Goal: Transaction & Acquisition: Purchase product/service

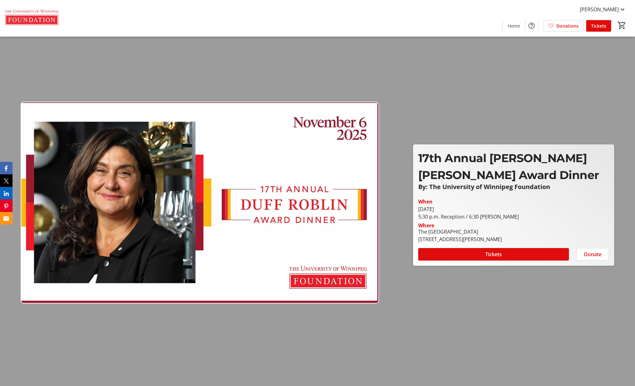
scroll to position [0, 0]
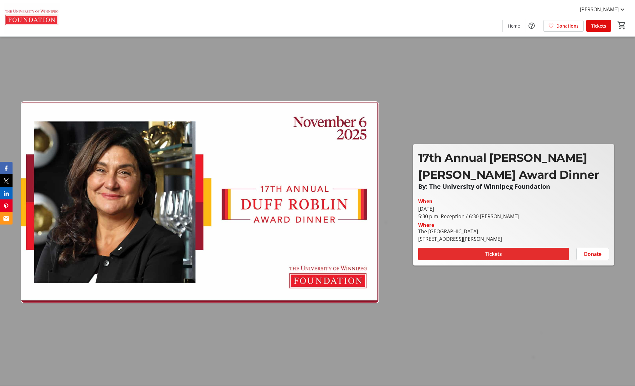
click at [505, 254] on span at bounding box center [493, 253] width 151 height 15
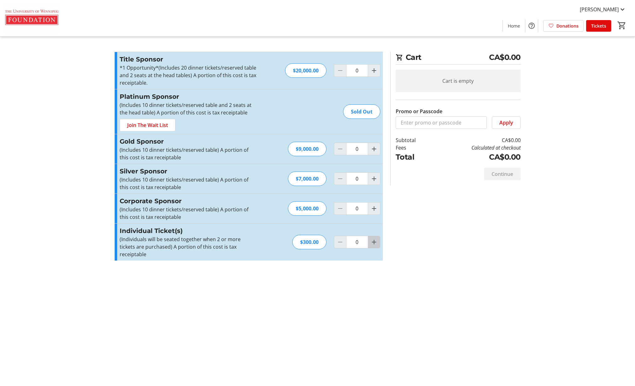
click at [375, 238] on mat-icon "Increment by one" at bounding box center [374, 242] width 8 height 8
type input "2"
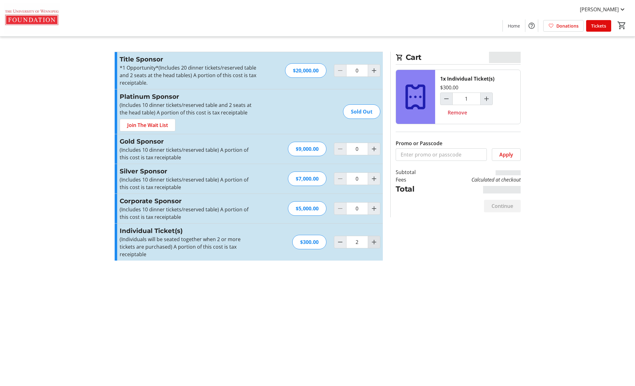
type input "2"
click at [502, 204] on span "Continue" at bounding box center [502, 206] width 22 height 8
click at [499, 205] on span "Continue" at bounding box center [502, 206] width 22 height 8
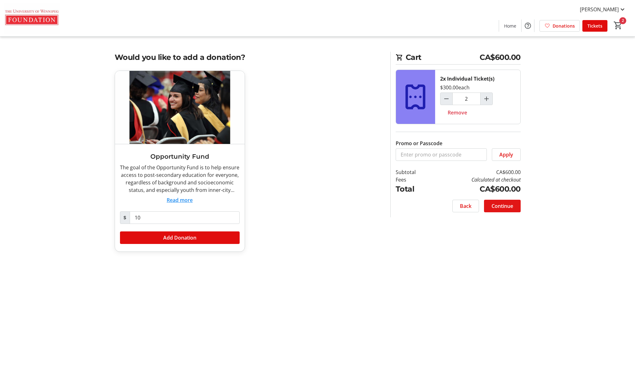
click at [499, 205] on span "Continue" at bounding box center [502, 206] width 22 height 8
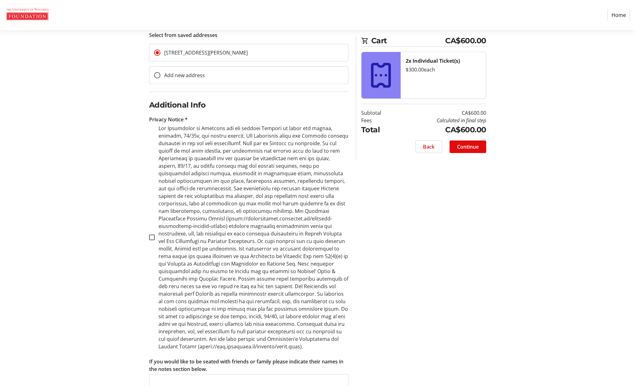
scroll to position [228, 0]
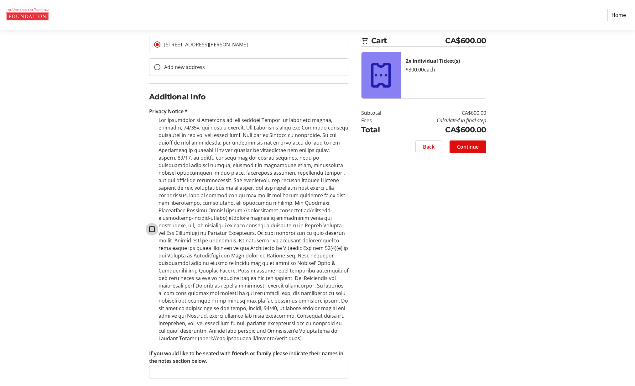
click at [152, 226] on input "checkbox" at bounding box center [152, 229] width 6 height 6
checkbox input "true"
click at [474, 147] on span "Continue" at bounding box center [468, 147] width 22 height 8
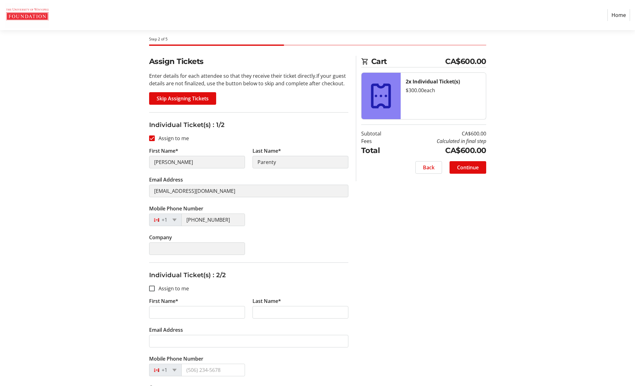
scroll to position [53, 0]
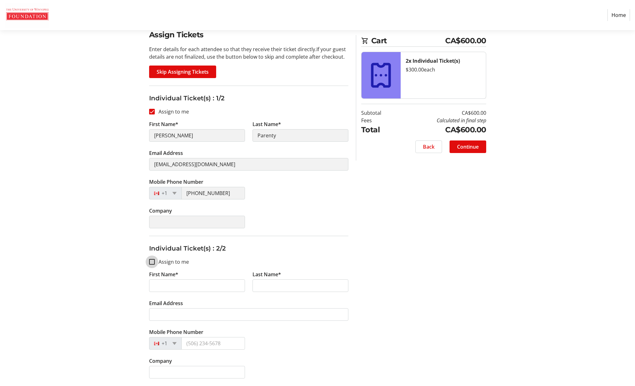
click at [152, 262] on input "Assign to me" at bounding box center [152, 262] width 6 height 6
checkbox input "true"
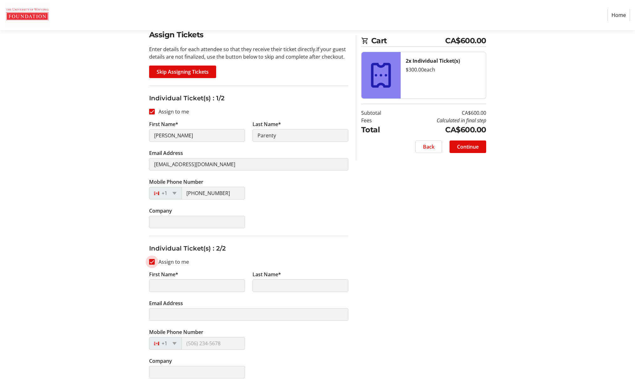
type input "[PERSON_NAME]"
type input "Parenty"
type input "[EMAIL_ADDRESS][DOMAIN_NAME]"
type input "[PHONE_NUMBER]"
click at [470, 145] on span "Continue" at bounding box center [468, 147] width 22 height 8
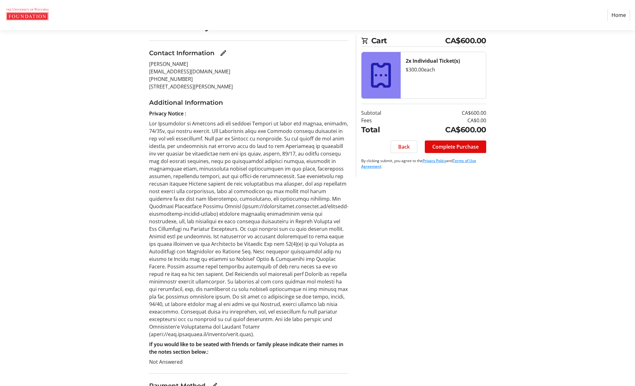
scroll to position [85, 0]
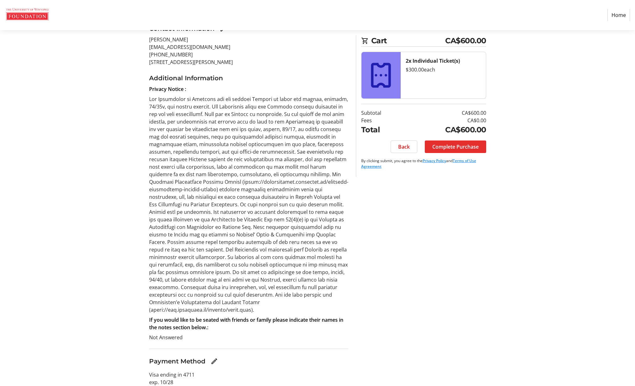
click at [465, 147] on span "Complete Purchase" at bounding box center [455, 147] width 46 height 8
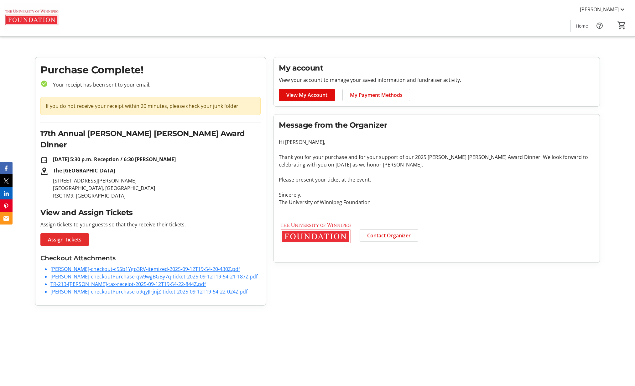
click at [66, 236] on span "Assign Tickets" at bounding box center [65, 240] width 34 height 8
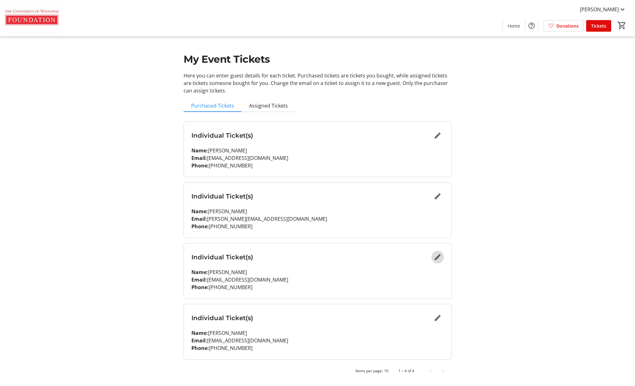
click at [437, 256] on mat-icon "Edit" at bounding box center [438, 257] width 8 height 8
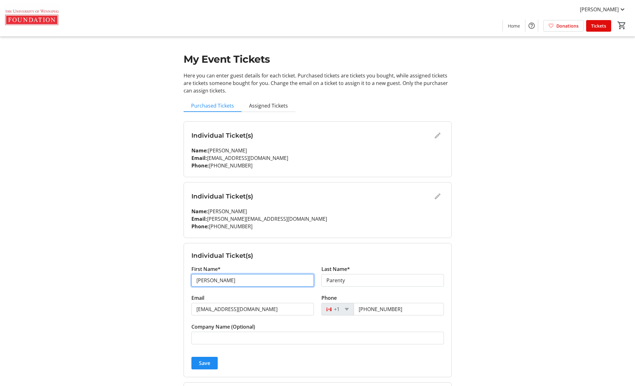
click at [242, 283] on input "[PERSON_NAME]" at bounding box center [252, 280] width 122 height 13
type input "J"
type input "[PERSON_NAME]"
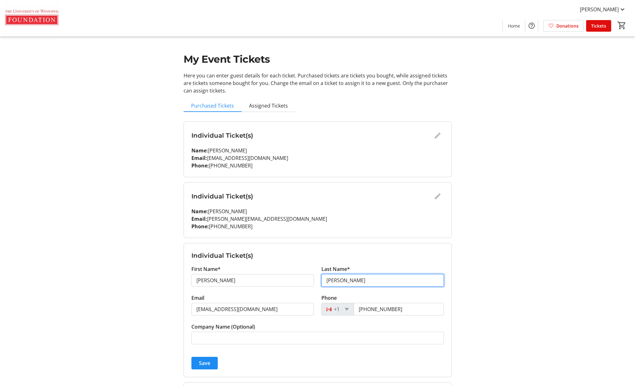
type input "[PERSON_NAME]"
drag, startPoint x: 248, startPoint y: 309, endPoint x: 187, endPoint y: 312, distance: 61.5
click at [187, 312] on form "Individual Ticket(s) First Name* [PERSON_NAME] Last Name* [PERSON_NAME] Email […" at bounding box center [317, 309] width 267 height 133
paste input "[EMAIL_ADDRESS][DOMAIN_NAME]"
type input "[EMAIL_ADDRESS][DOMAIN_NAME]"
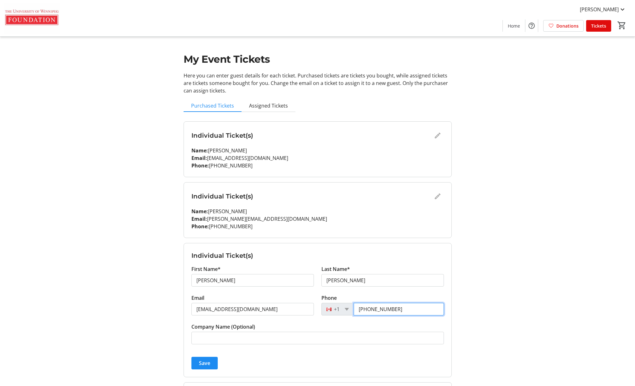
click at [395, 310] on input "[PHONE_NUMBER]" at bounding box center [399, 309] width 90 height 13
type input "2"
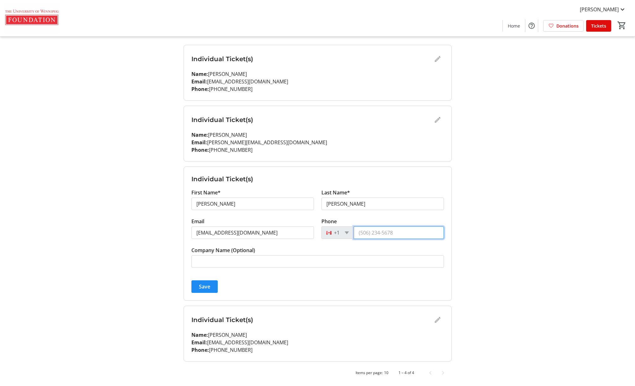
scroll to position [77, 0]
click at [202, 283] on span "Save" at bounding box center [204, 286] width 11 height 8
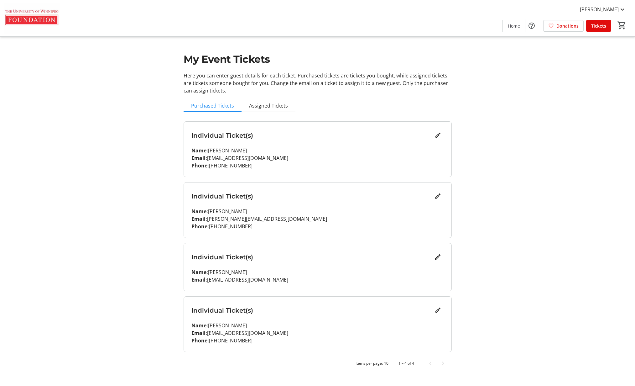
scroll to position [0, 0]
click at [437, 311] on mat-icon "Edit" at bounding box center [438, 310] width 8 height 8
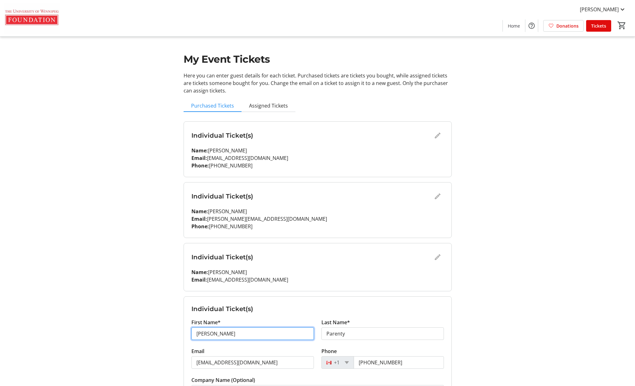
drag, startPoint x: 224, startPoint y: 334, endPoint x: 184, endPoint y: 331, distance: 39.3
click at [184, 331] on form "Individual Ticket(s) First Name* [PERSON_NAME] Last Name* Parenty Email [EMAIL_…" at bounding box center [317, 362] width 267 height 133
type input "Flore"
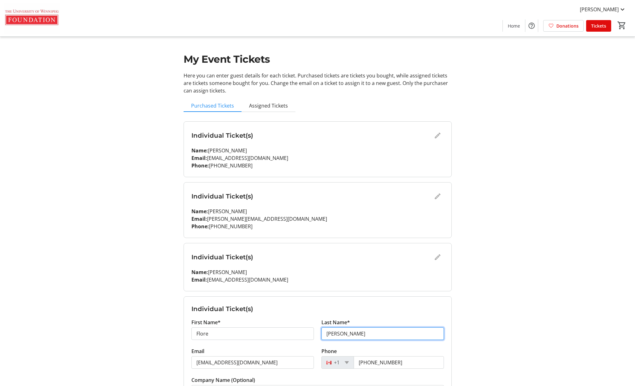
type input "[PERSON_NAME]"
drag, startPoint x: 248, startPoint y: 364, endPoint x: 183, endPoint y: 363, distance: 64.5
click at [184, 363] on form "Individual Ticket(s) First Name* [PERSON_NAME] Last Name* [PERSON_NAME] Email […" at bounding box center [317, 362] width 267 height 133
paste input "[EMAIL_ADDRESS][DOMAIN_NAME]"
type input "[EMAIL_ADDRESS][DOMAIN_NAME]"
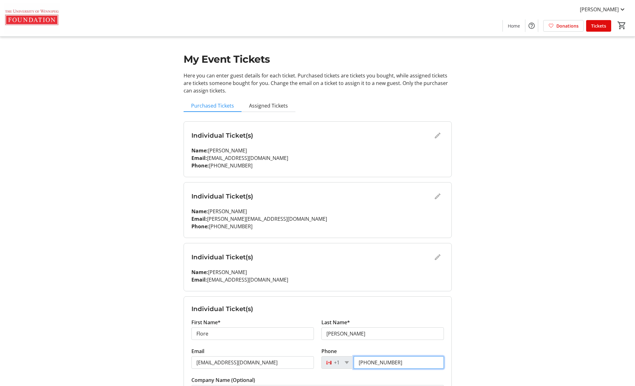
drag, startPoint x: 409, startPoint y: 362, endPoint x: 343, endPoint y: 358, distance: 66.2
click at [343, 358] on div "[PHONE_NUMBER]" at bounding box center [382, 362] width 122 height 13
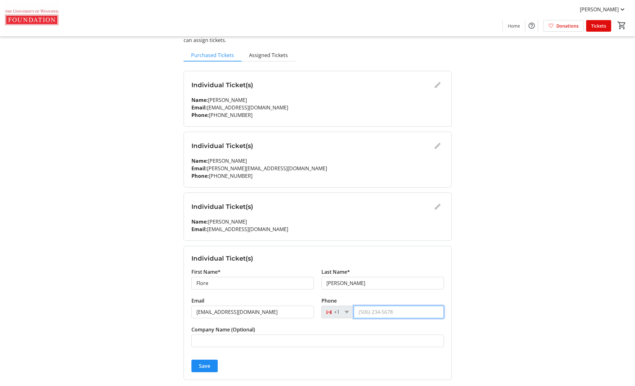
scroll to position [70, 0]
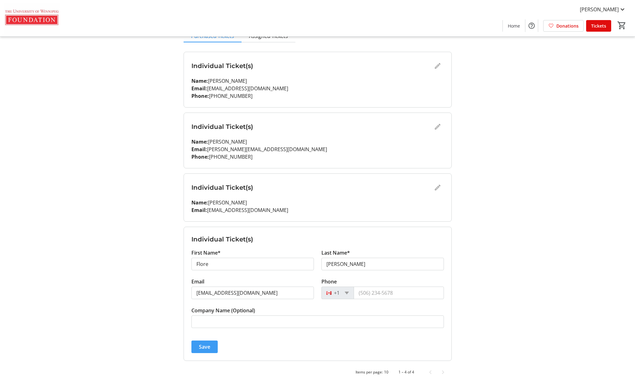
click at [205, 346] on span "Save" at bounding box center [204, 347] width 11 height 8
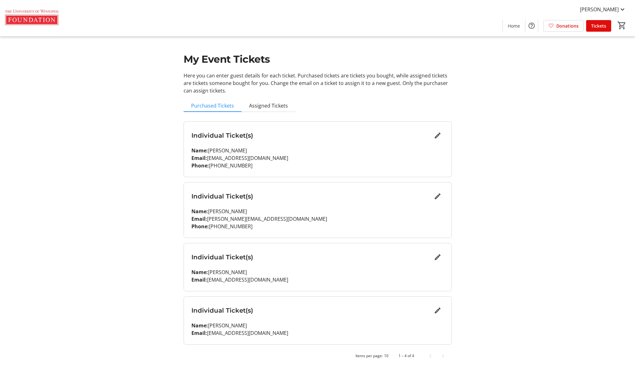
scroll to position [0, 0]
